Goal: Check status: Check status

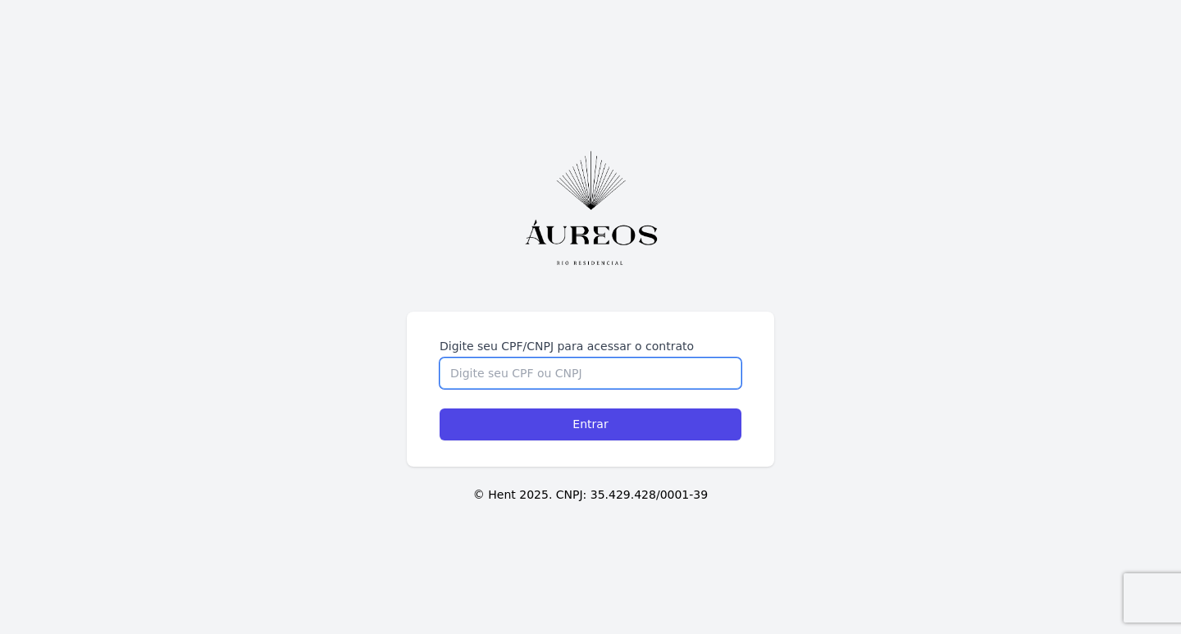
click at [547, 369] on input "Digite seu CPF/CNPJ para acessar o contrato" at bounding box center [591, 373] width 302 height 31
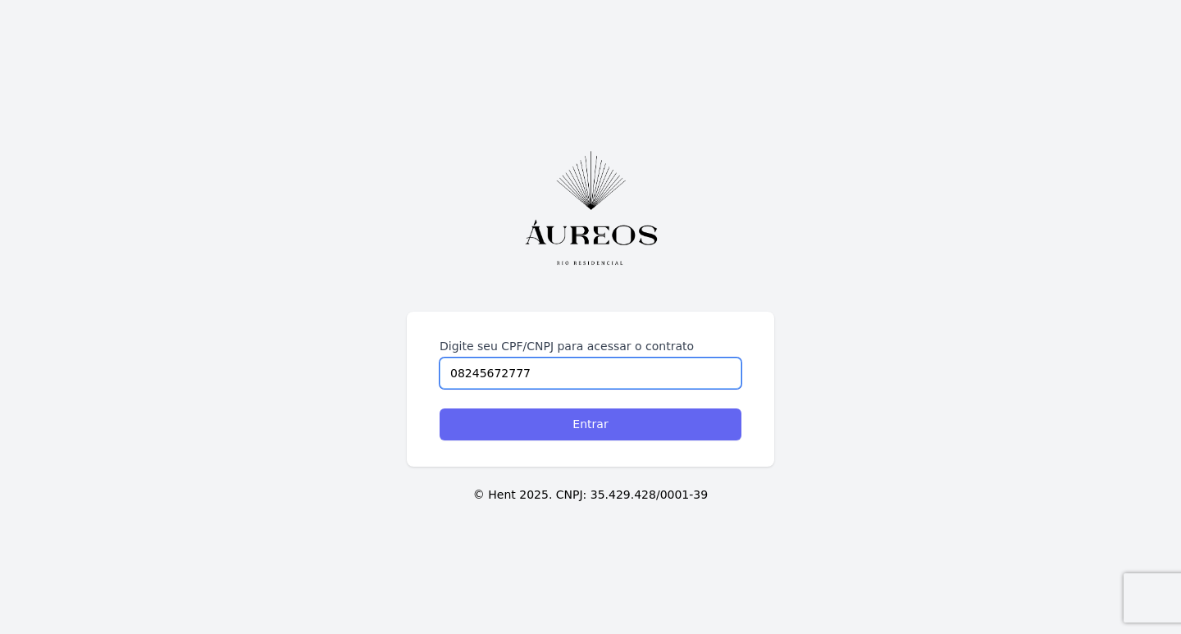
type input "08245672777"
click at [555, 420] on input "Entrar" at bounding box center [591, 425] width 302 height 32
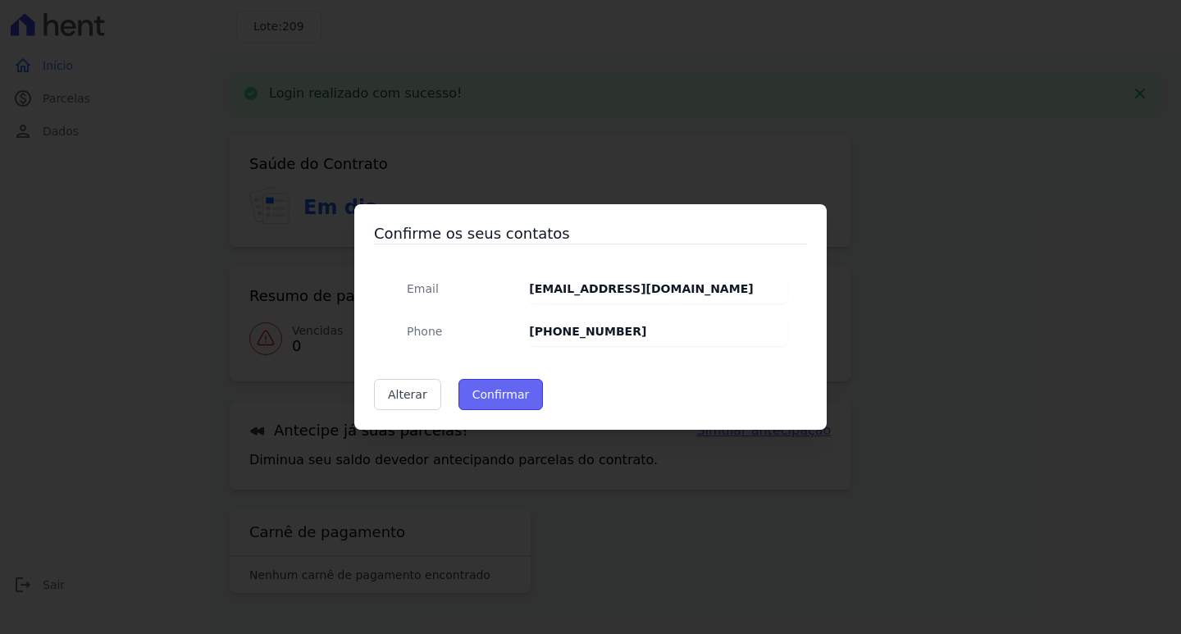
click at [502, 396] on button "Confirmar" at bounding box center [501, 394] width 85 height 31
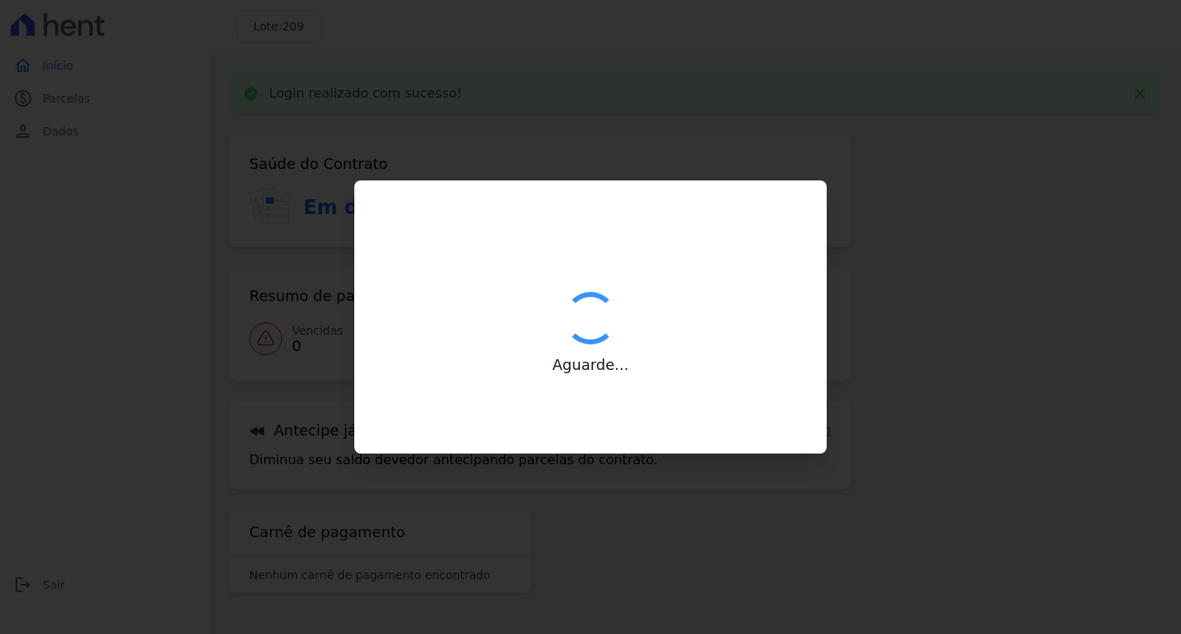
type input "Contatos confirmados com sucesso."
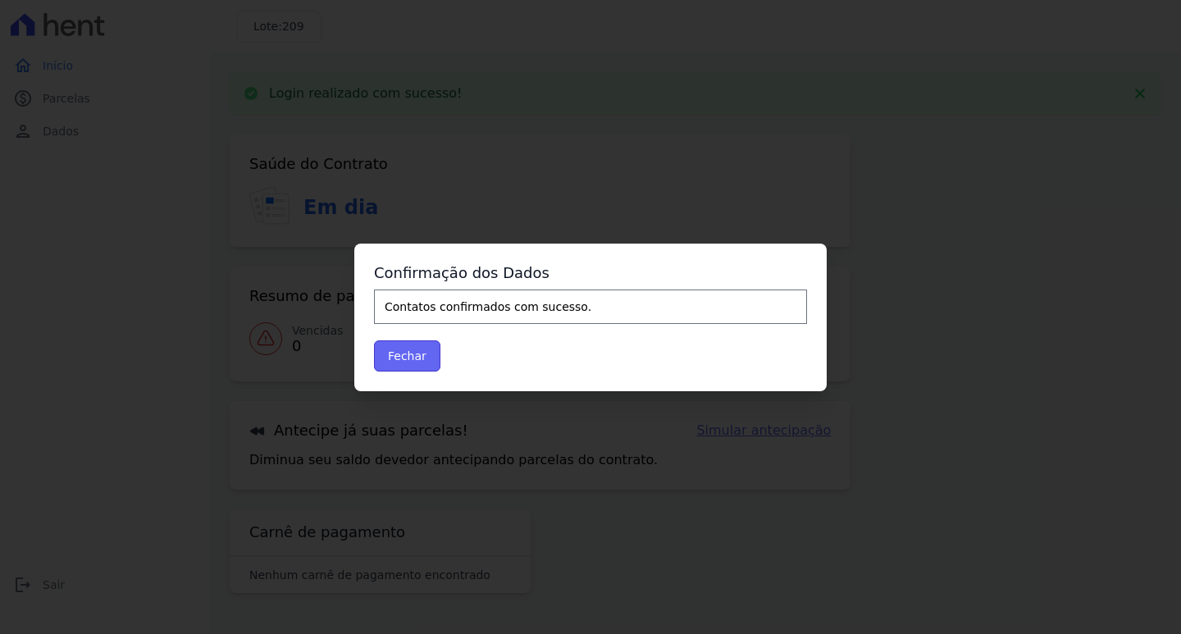
click at [410, 359] on button "Fechar" at bounding box center [407, 355] width 66 height 31
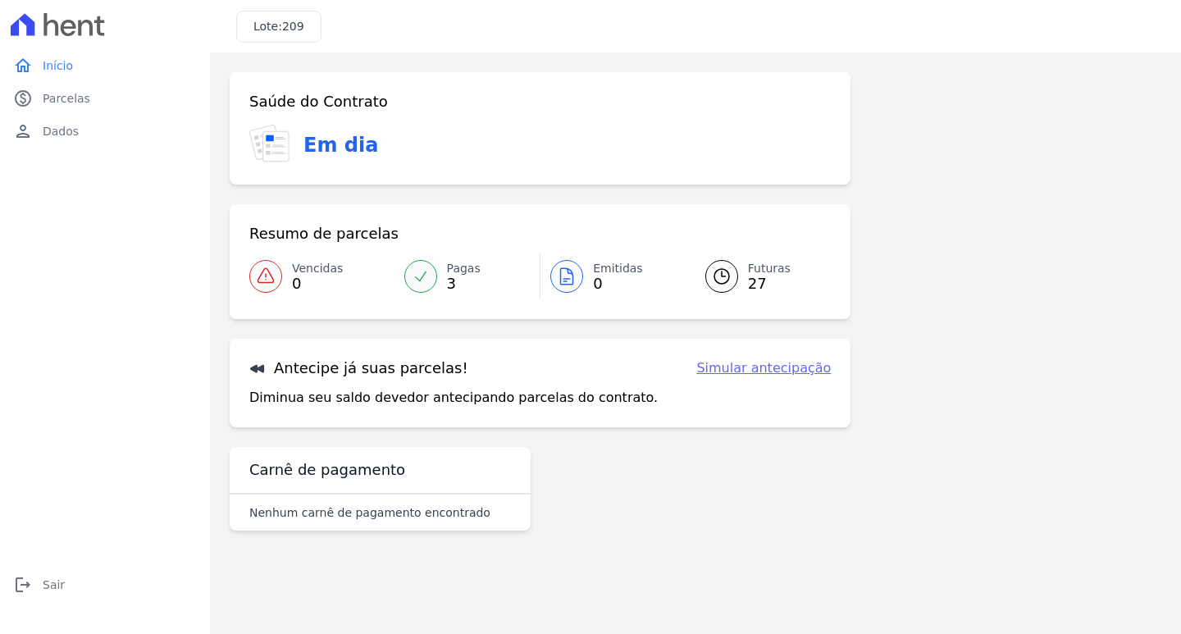
click at [719, 279] on icon at bounding box center [722, 277] width 20 height 20
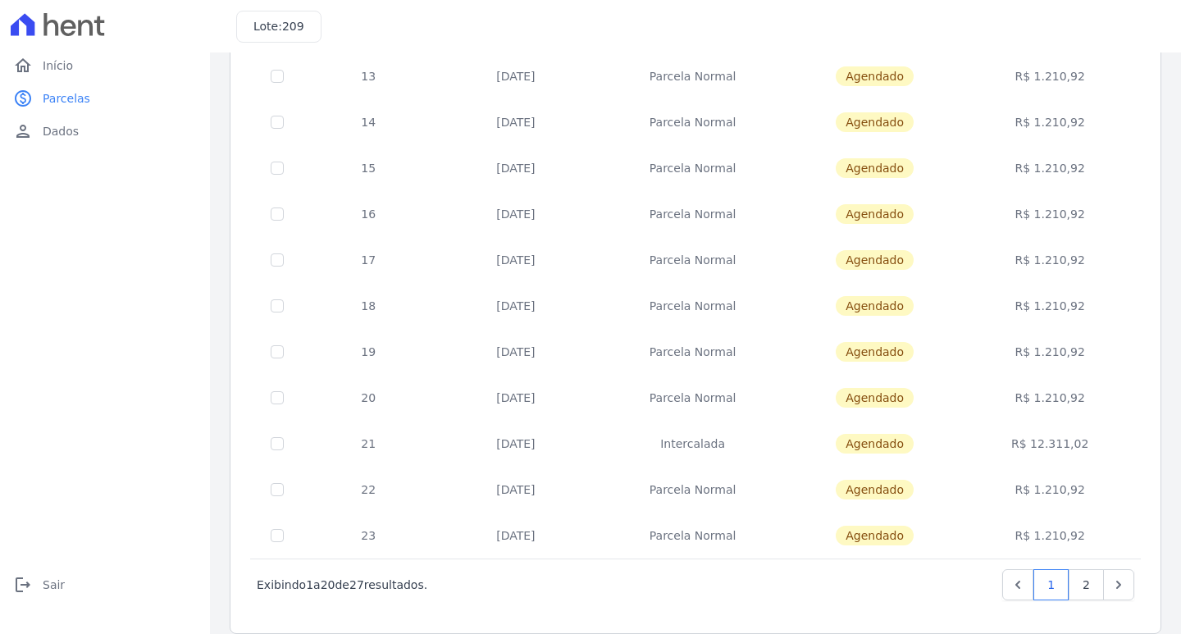
scroll to position [604, 0]
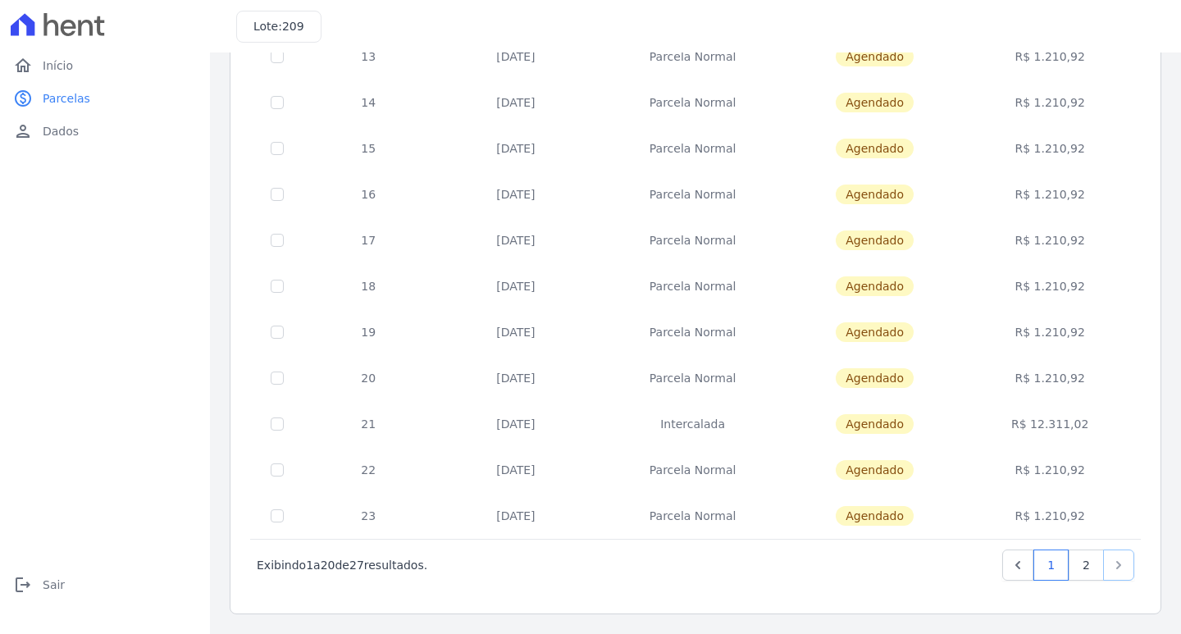
click at [1117, 568] on icon "Next" at bounding box center [1119, 565] width 5 height 8
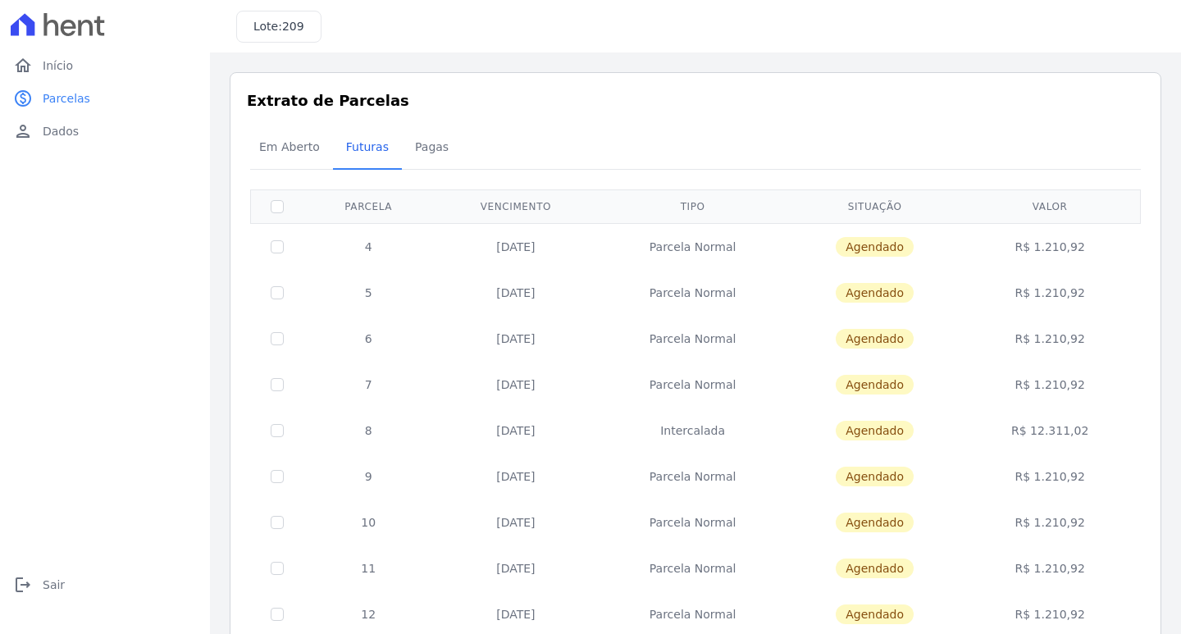
drag, startPoint x: 355, startPoint y: 444, endPoint x: 342, endPoint y: 428, distance: 20.4
click at [354, 443] on td "8" at bounding box center [369, 431] width 130 height 46
